Goal: Information Seeking & Learning: Learn about a topic

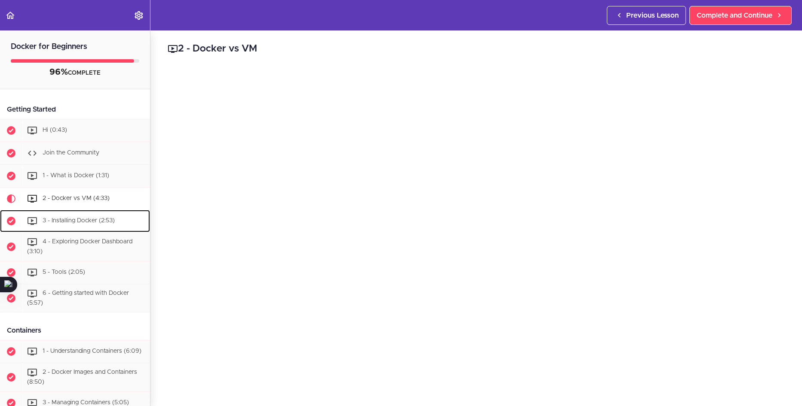
click at [51, 221] on span "3 - Installing Docker (2:53)" at bounding box center [79, 221] width 72 height 6
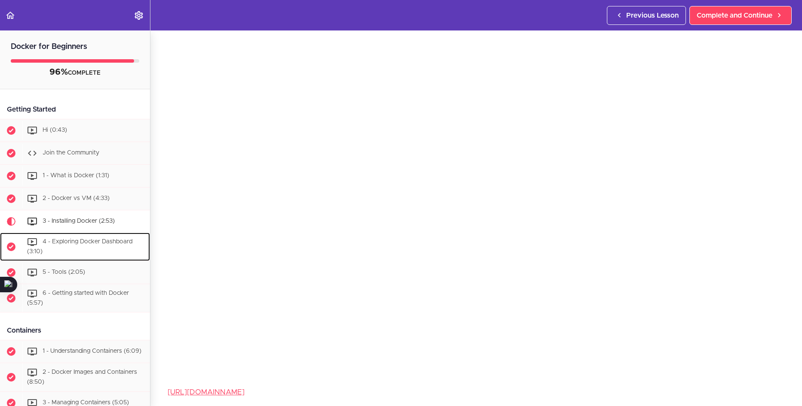
click at [67, 244] on span "4 - Exploring Docker Dashboard (3:10)" at bounding box center [79, 247] width 105 height 16
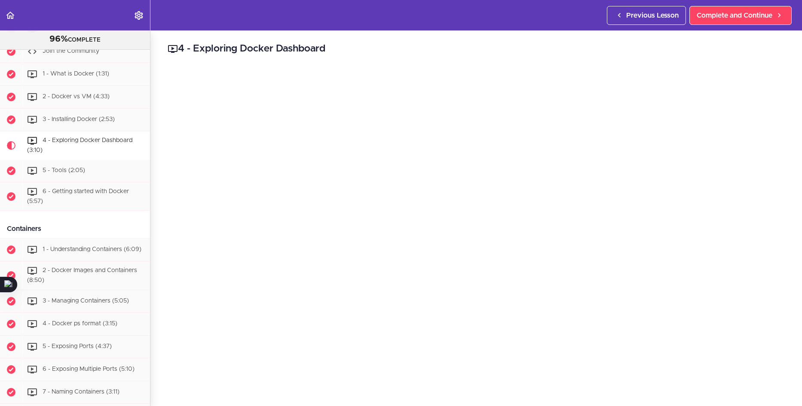
scroll to position [85, 0]
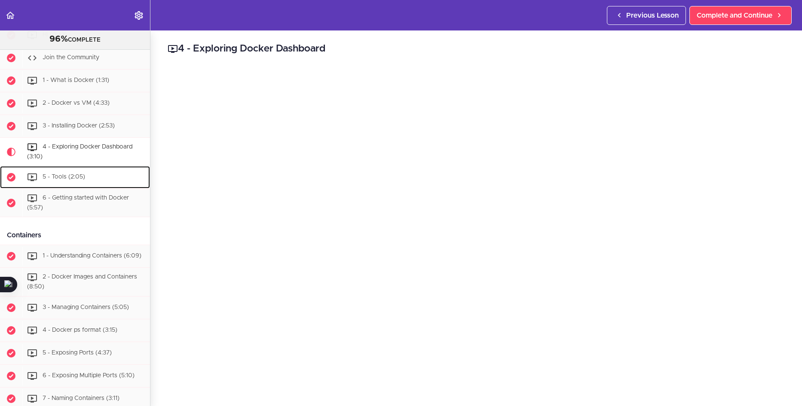
click at [56, 173] on div "5 - Tools (2:05)" at bounding box center [86, 177] width 128 height 19
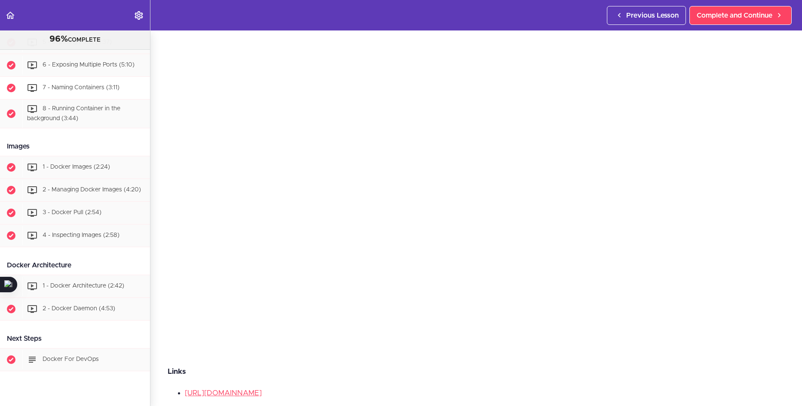
scroll to position [403, 0]
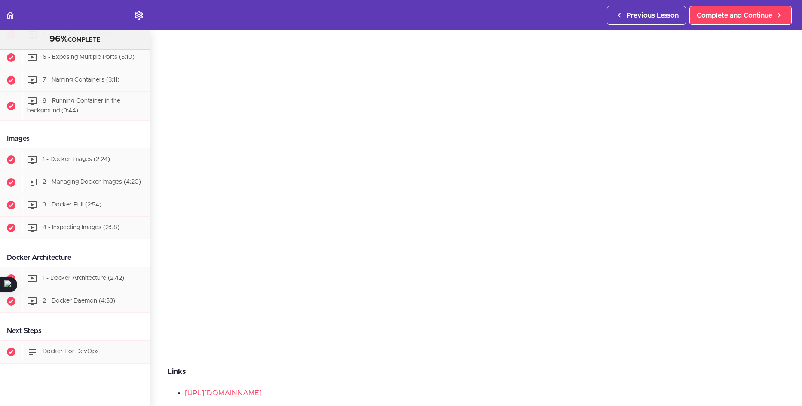
click at [422, 381] on div "Links https://git-scm.com/downloads https://cmder.net/ https://iterm2.com/" at bounding box center [476, 403] width 617 height 75
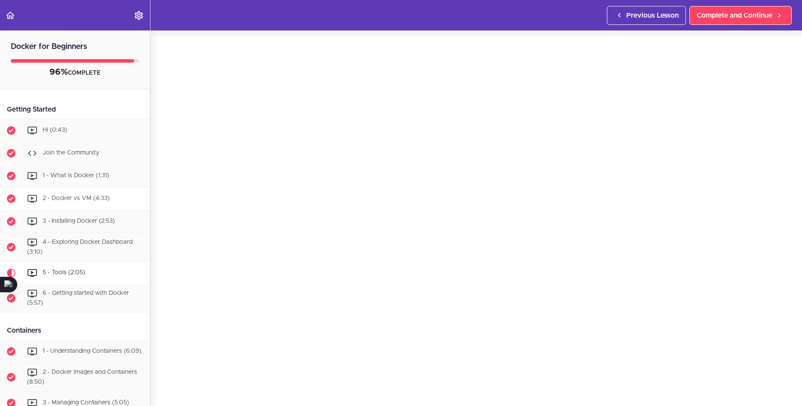
scroll to position [86, 0]
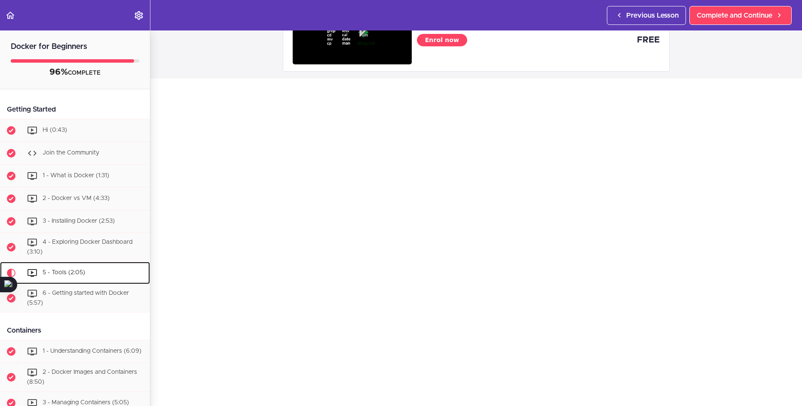
click at [75, 270] on span "5 - Tools (2:05)" at bounding box center [64, 273] width 43 height 6
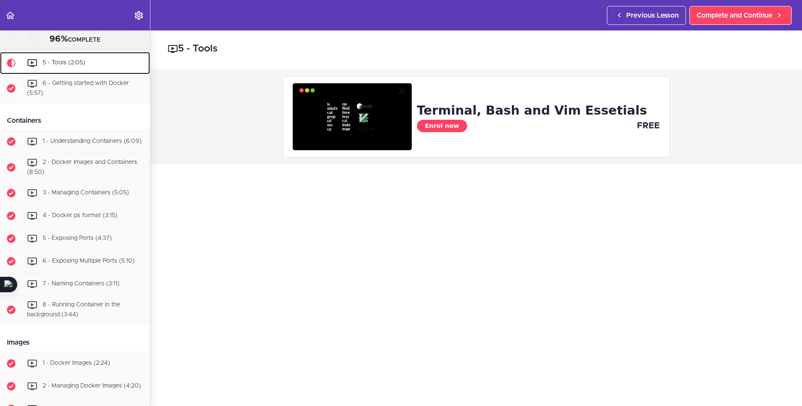
scroll to position [156, 0]
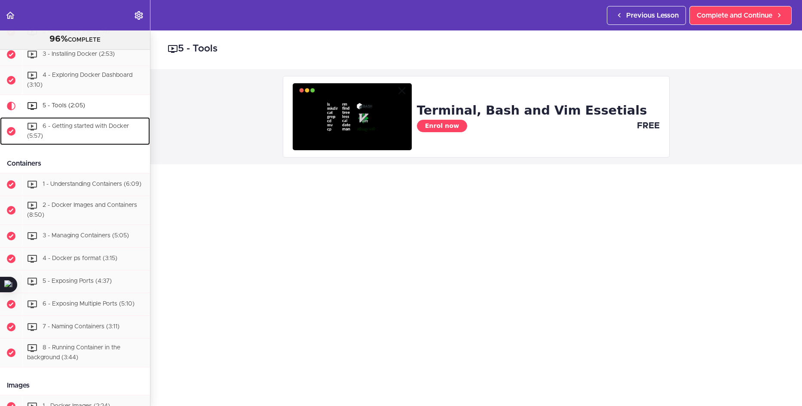
click at [79, 128] on span "6 - Getting started with Docker (5:57)" at bounding box center [78, 131] width 102 height 16
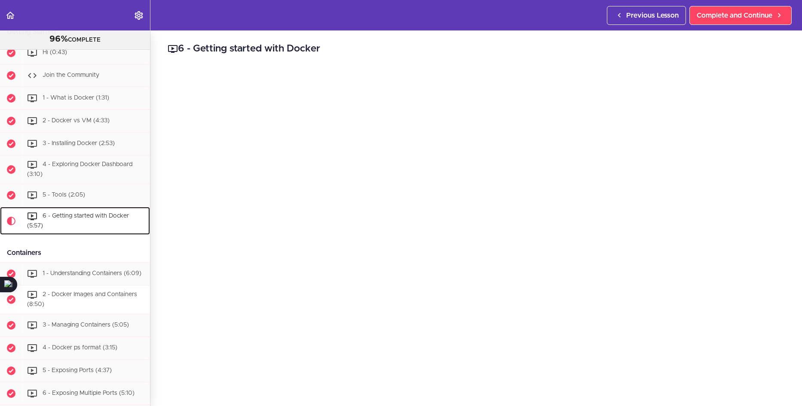
scroll to position [40, 0]
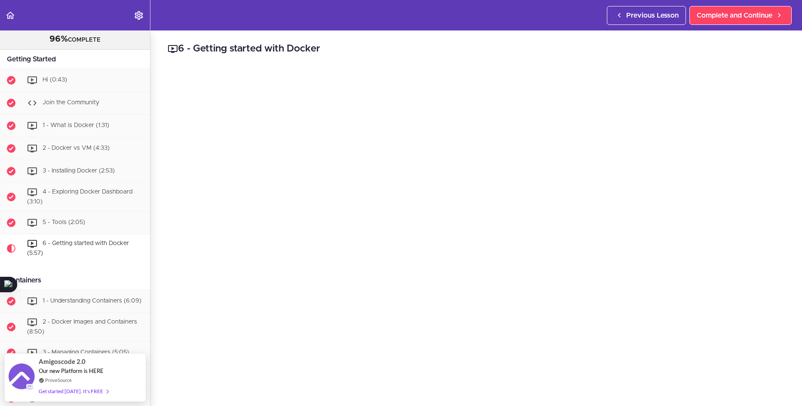
click at [414, 46] on h2 "6 - Getting started with Docker" at bounding box center [476, 49] width 617 height 15
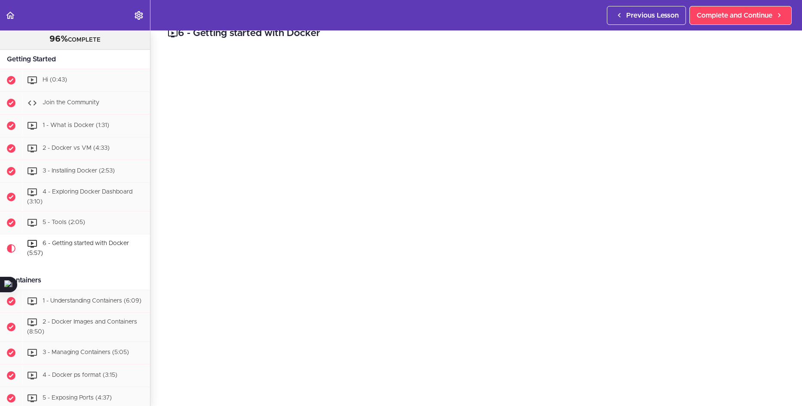
scroll to position [0, 0]
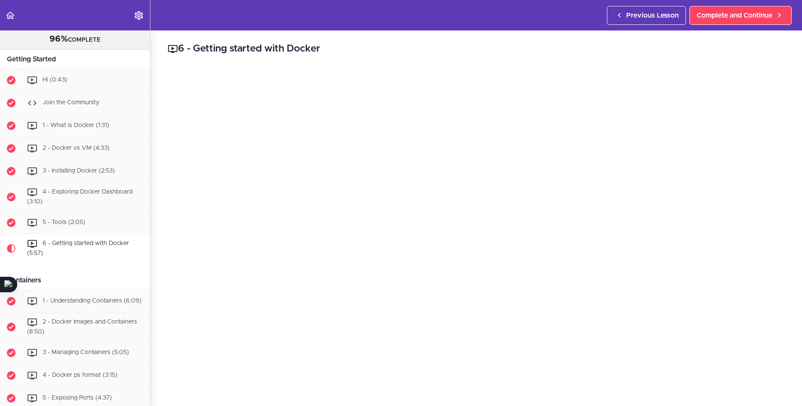
click at [742, 46] on h2 "6 - Getting started with Docker" at bounding box center [476, 49] width 617 height 15
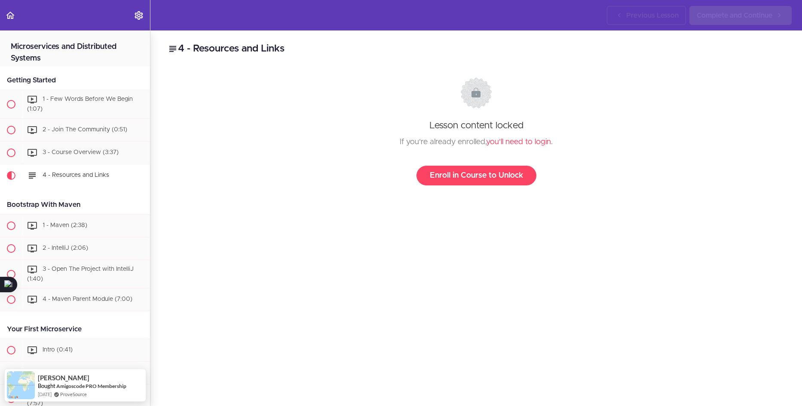
scroll to position [130, 0]
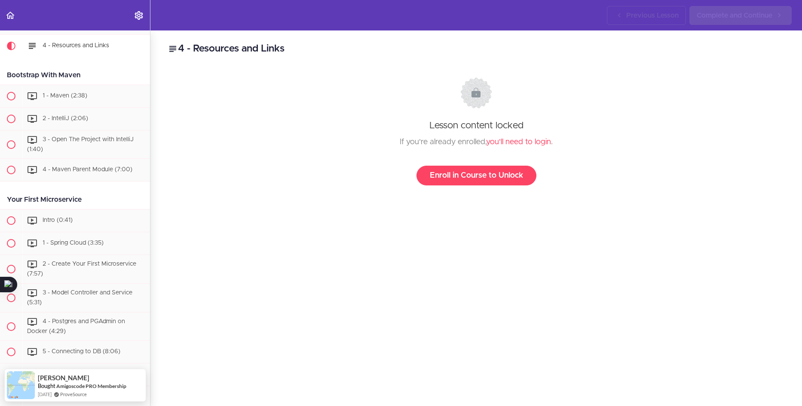
click at [482, 273] on div "4 - Resources and Links Lesson content locked If you're already enrolled, you'l…" at bounding box center [475, 219] width 651 height 376
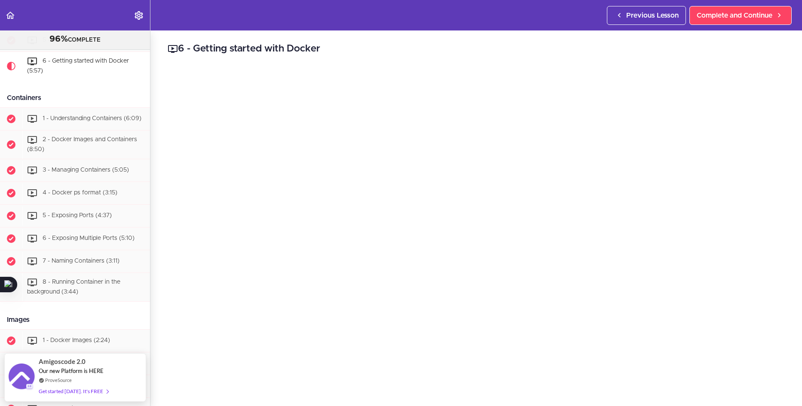
click at [794, 244] on div "6 - Getting started with Docker Complete and Continue 1 - Follow us on LinkedIn…" at bounding box center [475, 219] width 651 height 376
click at [714, 53] on h2 "6 - Getting started with Docker" at bounding box center [476, 49] width 617 height 15
click at [742, 52] on h2 "6 - Getting started with Docker" at bounding box center [476, 49] width 617 height 15
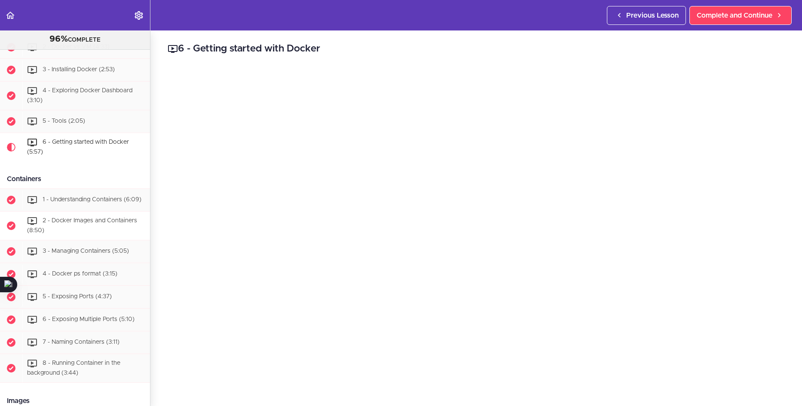
scroll to position [136, 0]
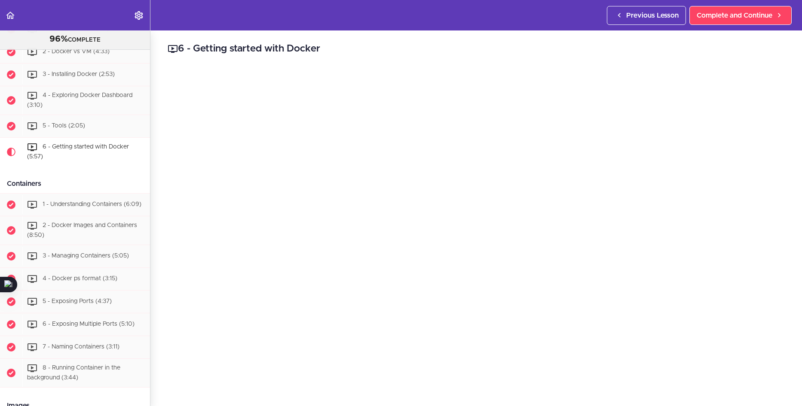
click at [489, 46] on h2 "6 - Getting started with Docker" at bounding box center [476, 49] width 617 height 15
click at [63, 205] on span "1 - Understanding Containers (6:09)" at bounding box center [92, 205] width 99 height 6
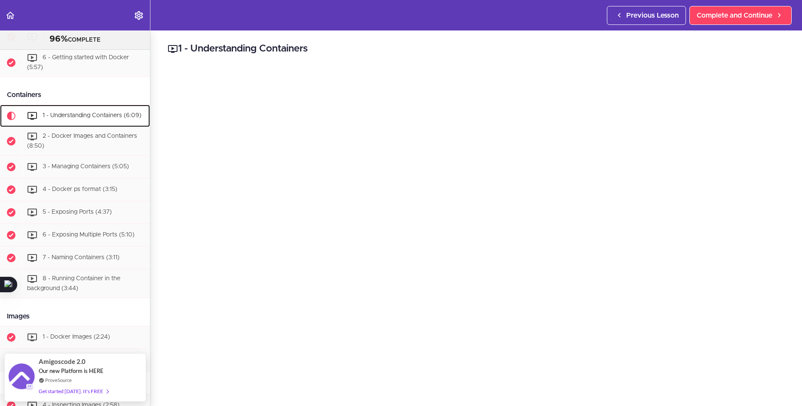
scroll to position [229, 0]
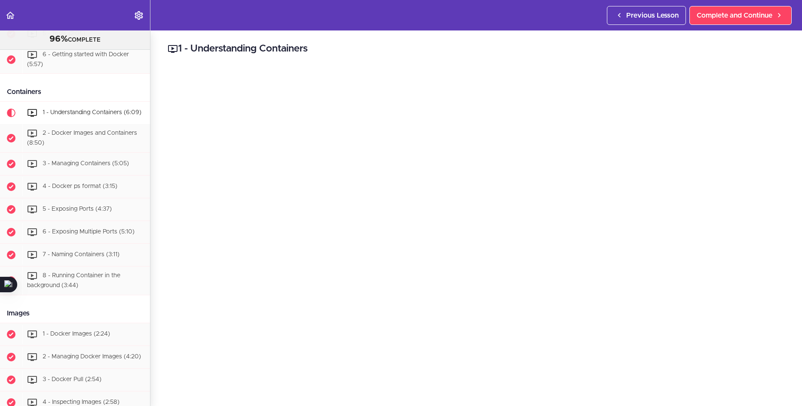
drag, startPoint x: 790, startPoint y: 125, endPoint x: 784, endPoint y: 120, distance: 8.3
click at [789, 123] on div "1 - Understanding Containers Complete and Continue 1 - Follow us on LinkedIn 2 …" at bounding box center [475, 219] width 651 height 376
